Goal: Information Seeking & Learning: Learn about a topic

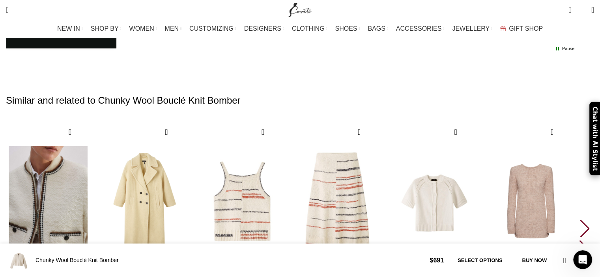
scroll to position [0, 332]
click at [92, 154] on img "1 / 30" at bounding box center [48, 201] width 87 height 162
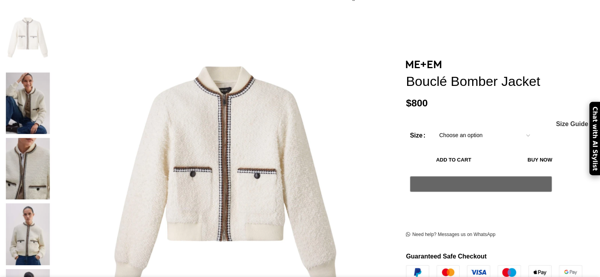
click at [52, 138] on img at bounding box center [28, 169] width 48 height 62
click at [52, 73] on img at bounding box center [28, 104] width 48 height 62
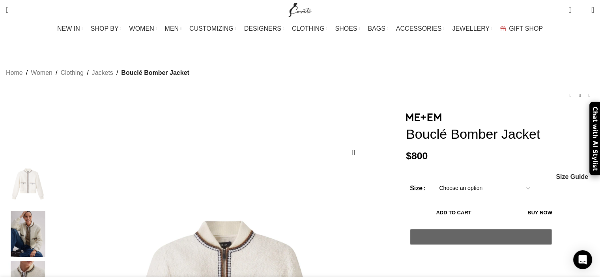
scroll to position [0, 83]
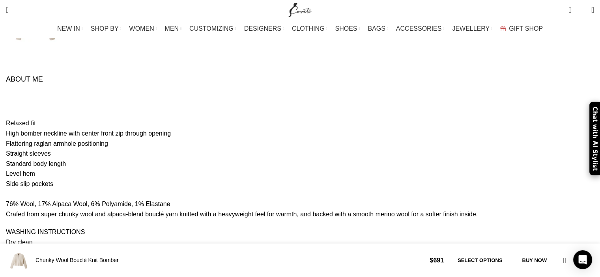
scroll to position [0, 83]
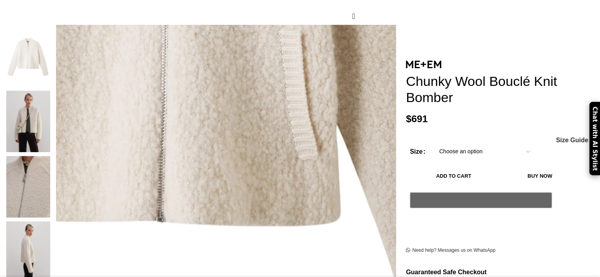
scroll to position [136, 0]
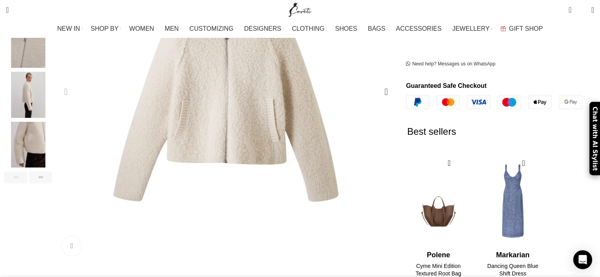
scroll to position [119, 0]
